Goal: Navigation & Orientation: Find specific page/section

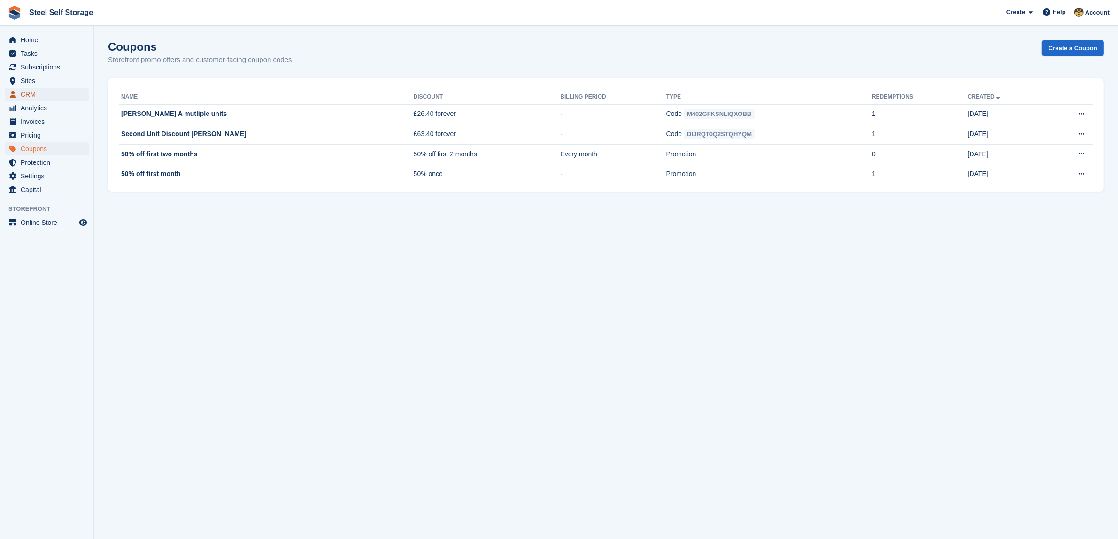
click at [46, 88] on span "CRM" at bounding box center [49, 94] width 56 height 13
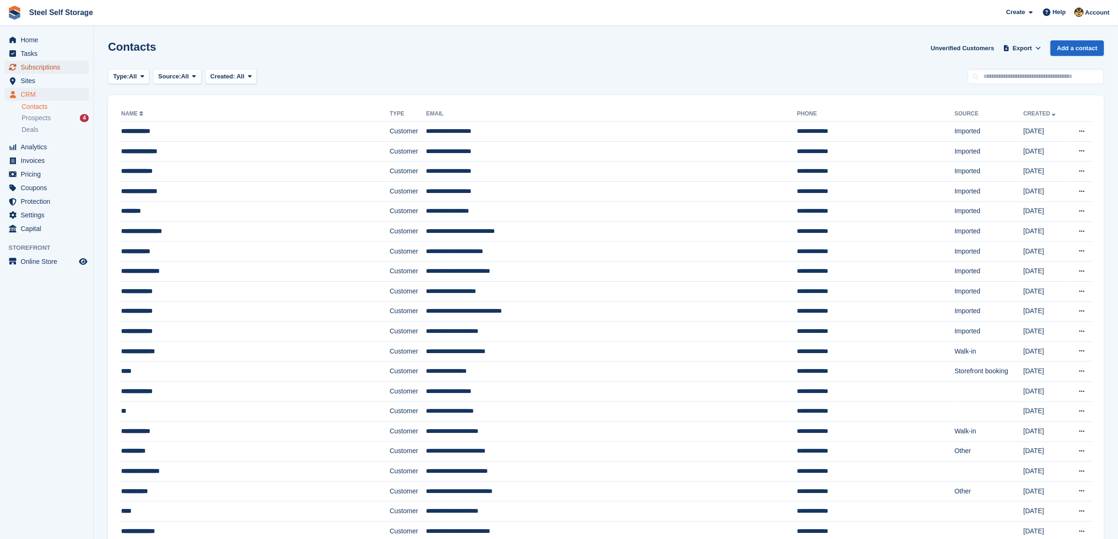
click at [46, 71] on span "Subscriptions" at bounding box center [49, 67] width 56 height 13
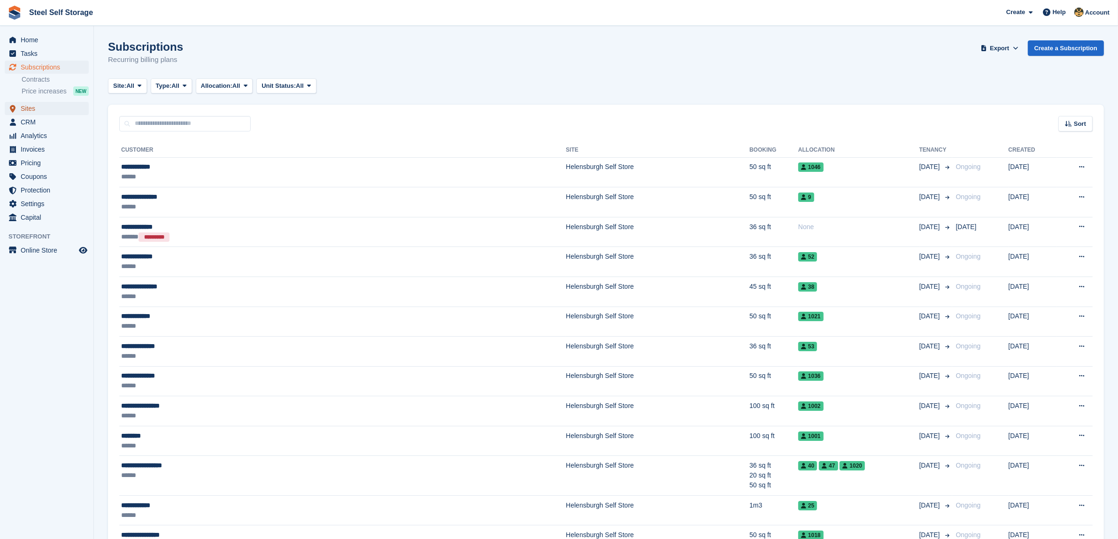
click at [34, 102] on span "Sites" at bounding box center [49, 108] width 56 height 13
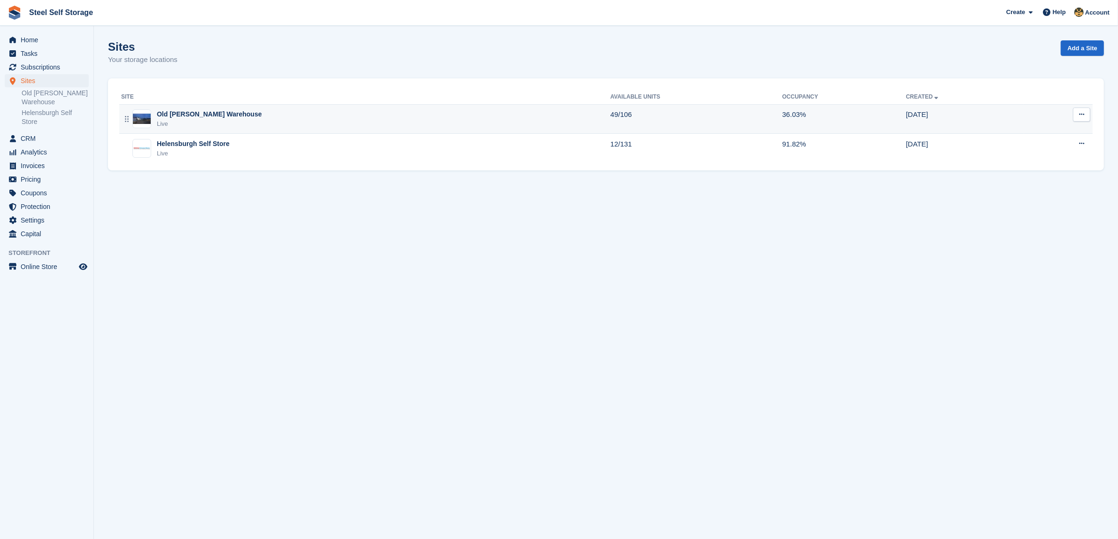
click at [219, 113] on div "Old [PERSON_NAME] Warehouse" at bounding box center [209, 114] width 105 height 10
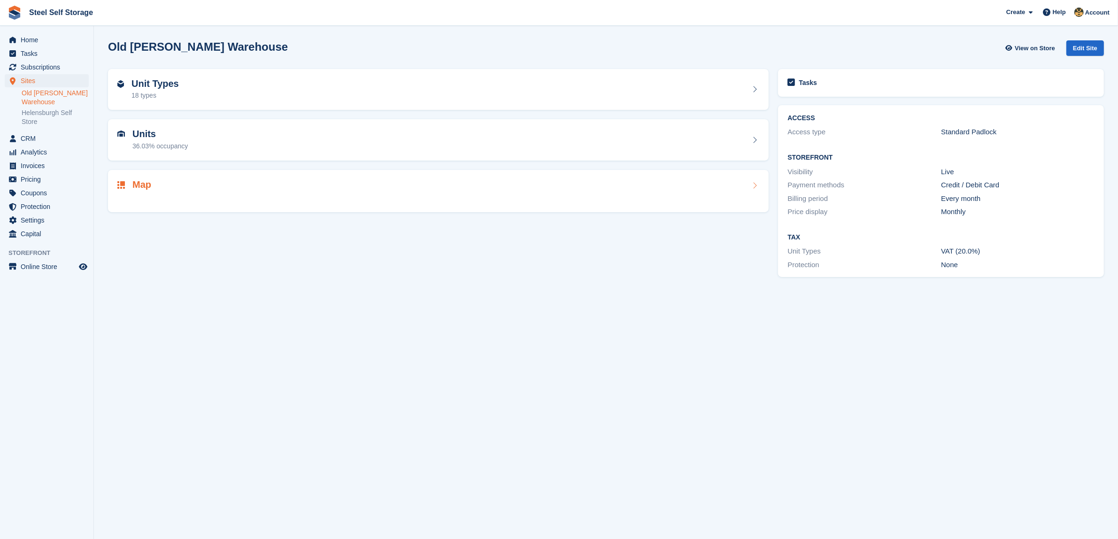
click at [174, 186] on div "Map" at bounding box center [438, 185] width 642 height 13
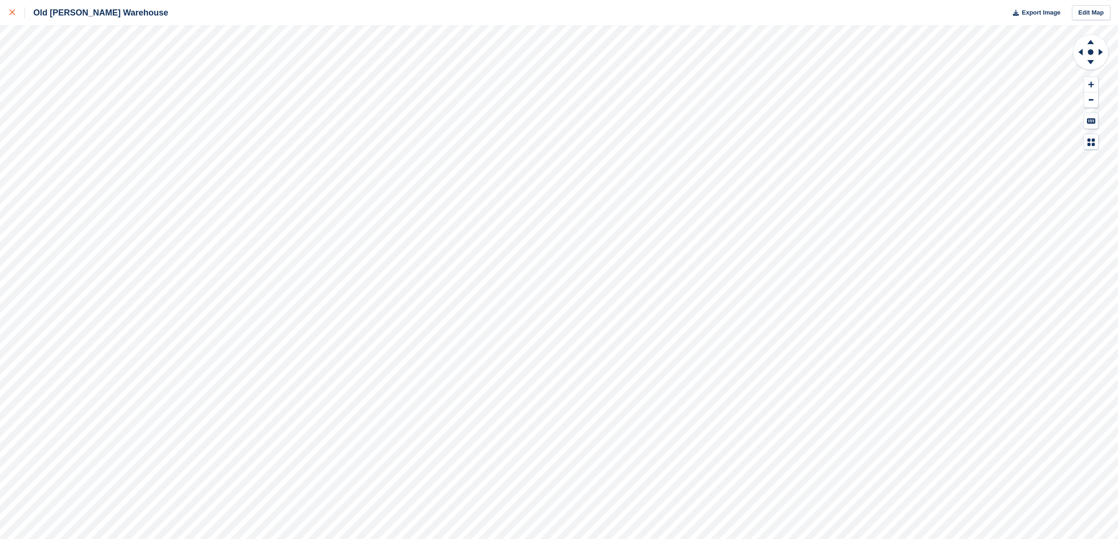
click at [15, 12] on div at bounding box center [16, 12] width 15 height 11
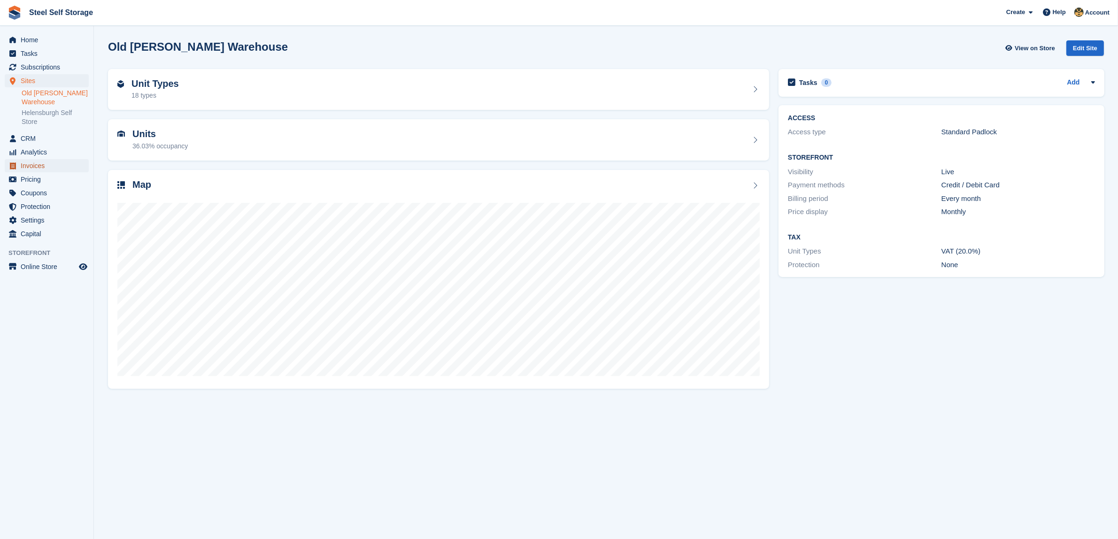
click at [45, 170] on span "Invoices" at bounding box center [49, 165] width 56 height 13
